Goal: Task Accomplishment & Management: Manage account settings

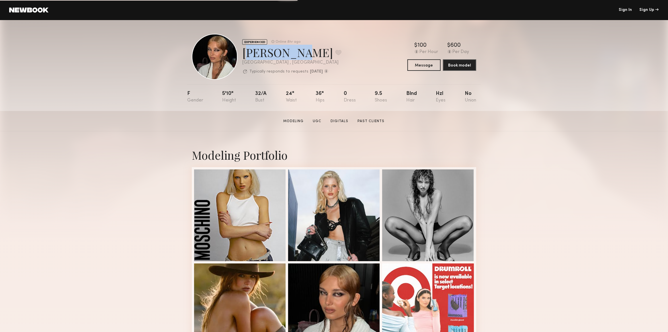
drag, startPoint x: 242, startPoint y: 55, endPoint x: 288, endPoint y: 54, distance: 46.5
click at [288, 54] on div "[PERSON_NAME] Favorite" at bounding box center [291, 52] width 99 height 15
copy div "[PERSON_NAME]"
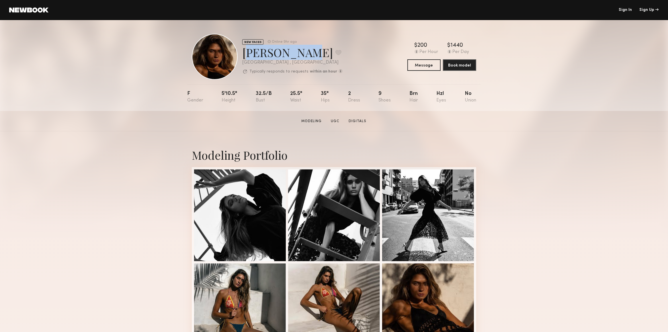
drag, startPoint x: 294, startPoint y: 53, endPoint x: 244, endPoint y: 57, distance: 50.9
click at [244, 57] on div "Isabella W. Favorite" at bounding box center [292, 52] width 100 height 15
copy div "Isabella W"
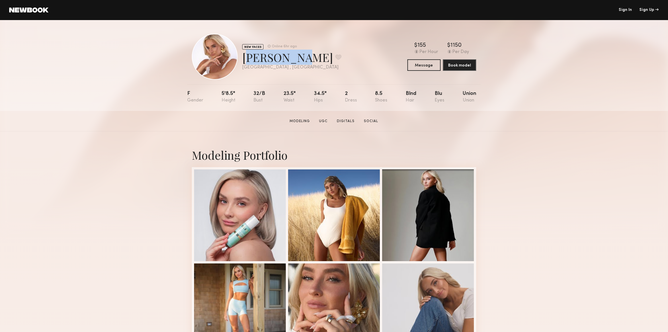
drag, startPoint x: 288, startPoint y: 58, endPoint x: 244, endPoint y: 57, distance: 44.7
click at [244, 57] on div "Etianne J. Favorite" at bounding box center [291, 57] width 99 height 15
copy div "Etianne J"
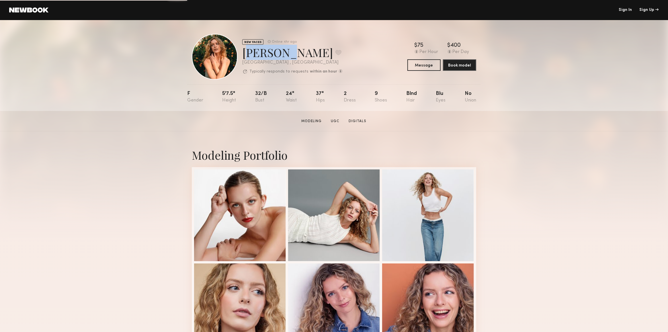
drag, startPoint x: 243, startPoint y: 52, endPoint x: 285, endPoint y: 56, distance: 42.1
click at [285, 55] on div "[PERSON_NAME] Favorite" at bounding box center [292, 52] width 100 height 15
copy div "[PERSON_NAME]"
